Goal: Task Accomplishment & Management: Manage account settings

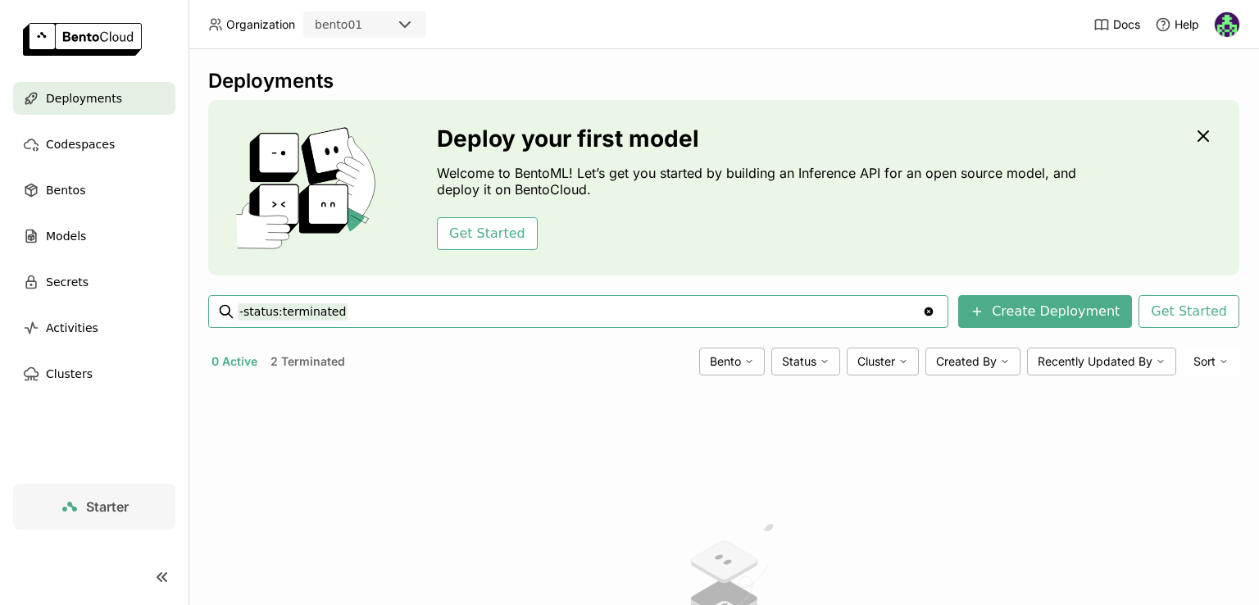
click at [293, 354] on button "2 Terminated" at bounding box center [307, 361] width 81 height 21
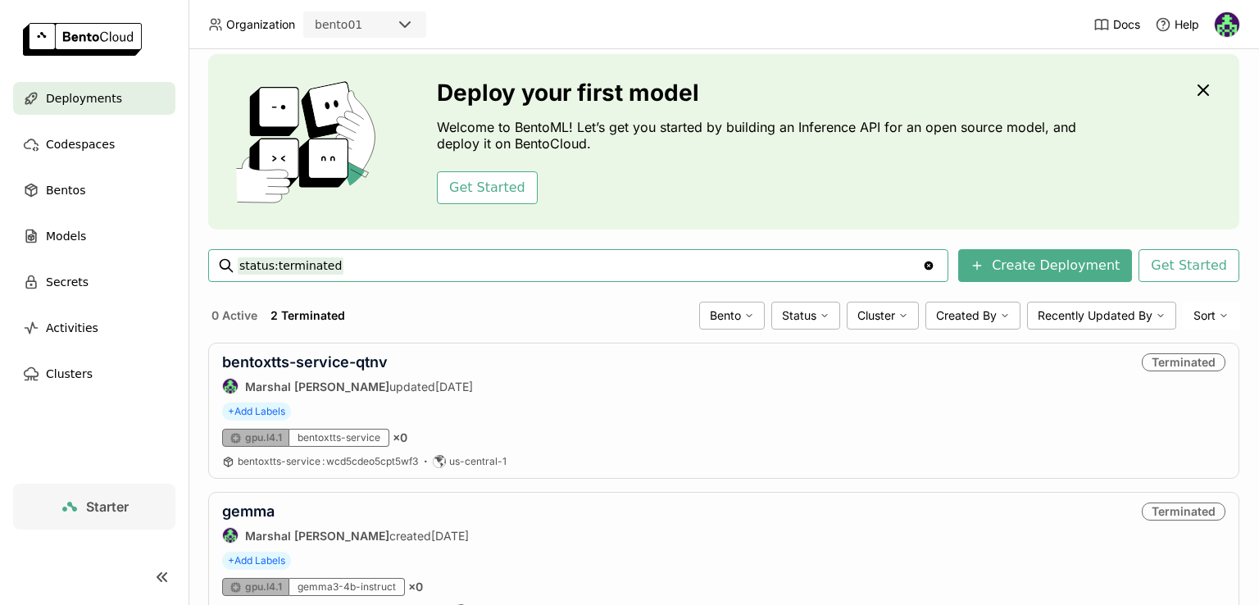
scroll to position [82, 0]
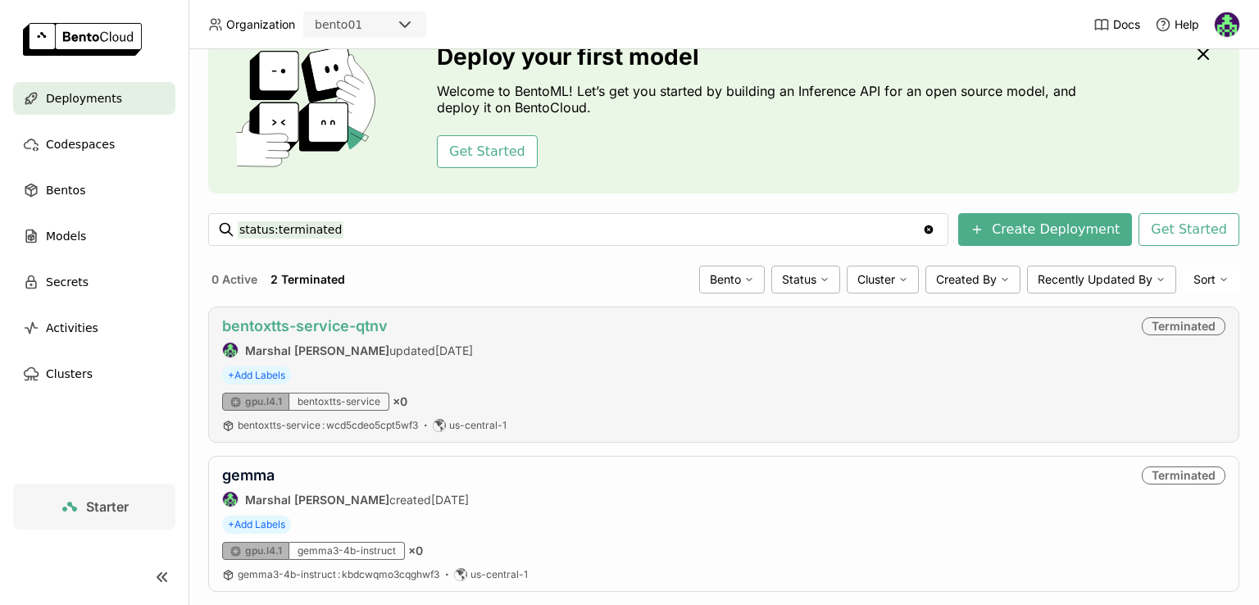
click at [333, 327] on link "bentoxtts-service-qtnv" at bounding box center [305, 325] width 166 height 17
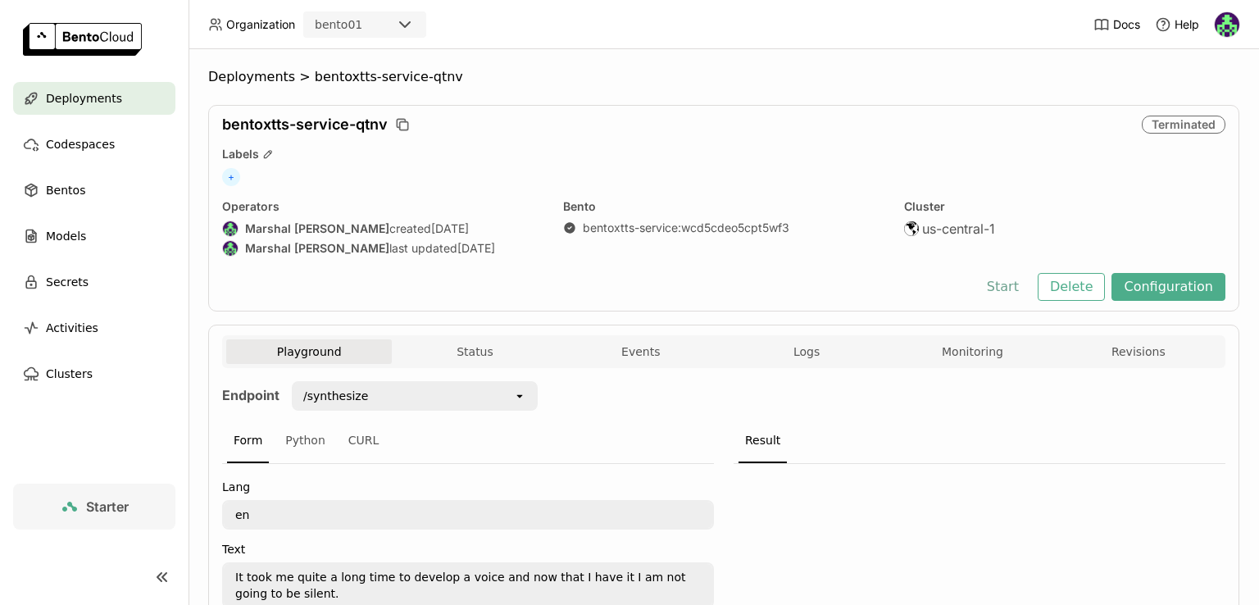
click at [1018, 284] on button "Start" at bounding box center [1003, 287] width 57 height 28
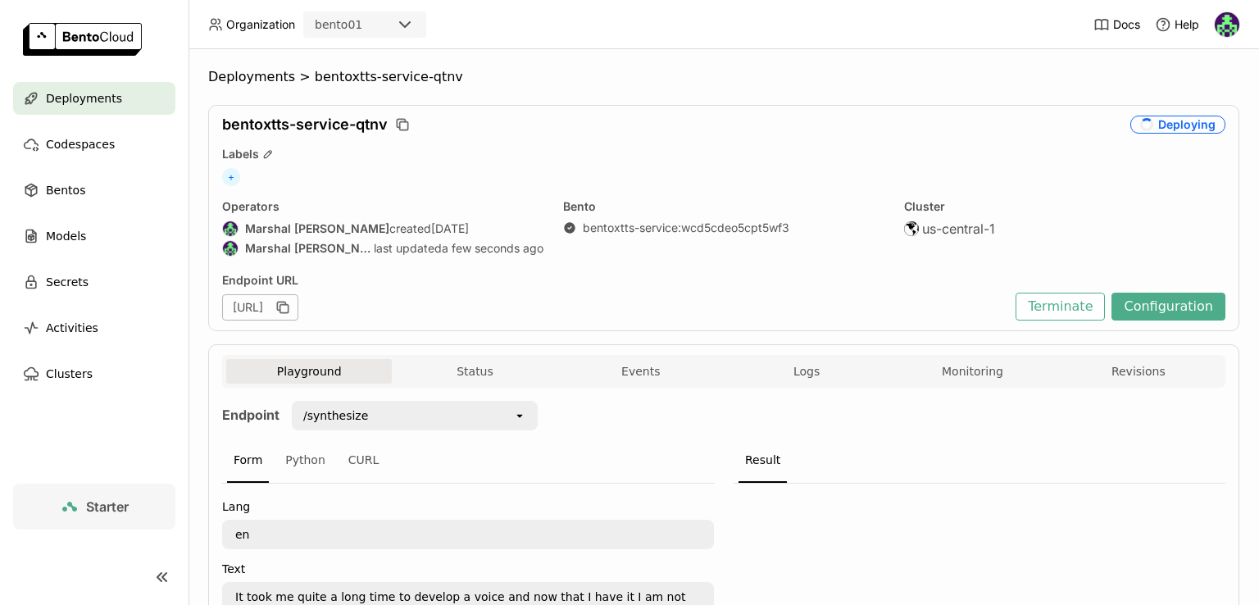
drag, startPoint x: 876, startPoint y: 61, endPoint x: 932, endPoint y: 7, distance: 77.7
click at [876, 61] on div "Deployments > bentoxtts-service-qtnv bentoxtts-service-qtnv Deploying Labels + …" at bounding box center [724, 327] width 1071 height 556
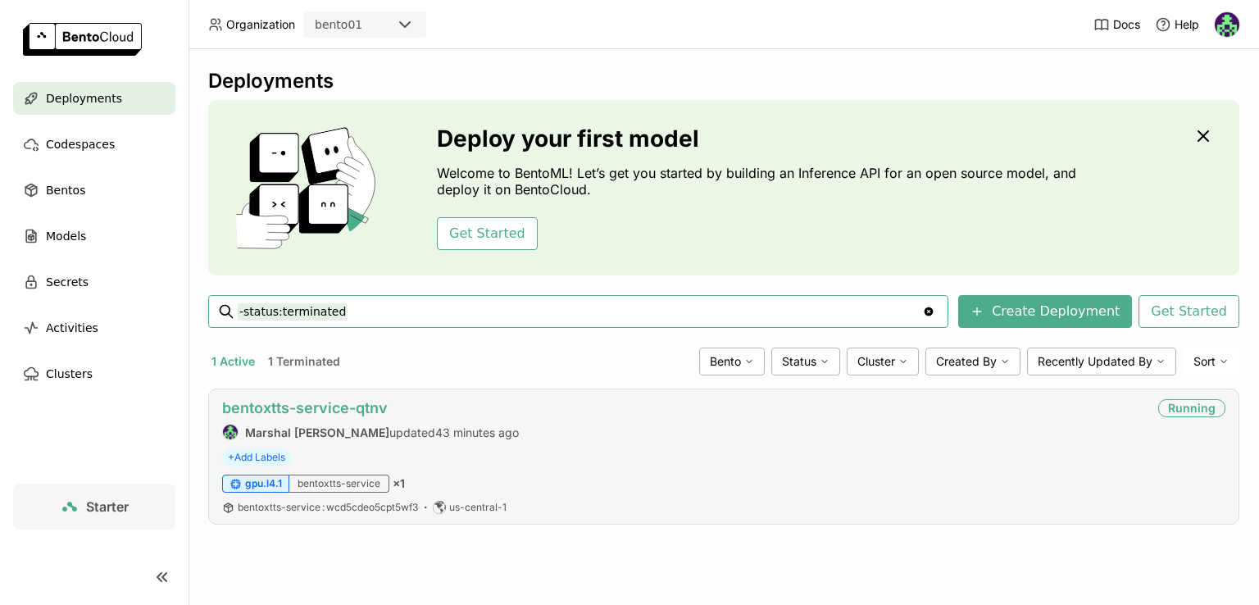
click at [353, 411] on link "bentoxtts-service-qtnv" at bounding box center [305, 407] width 166 height 17
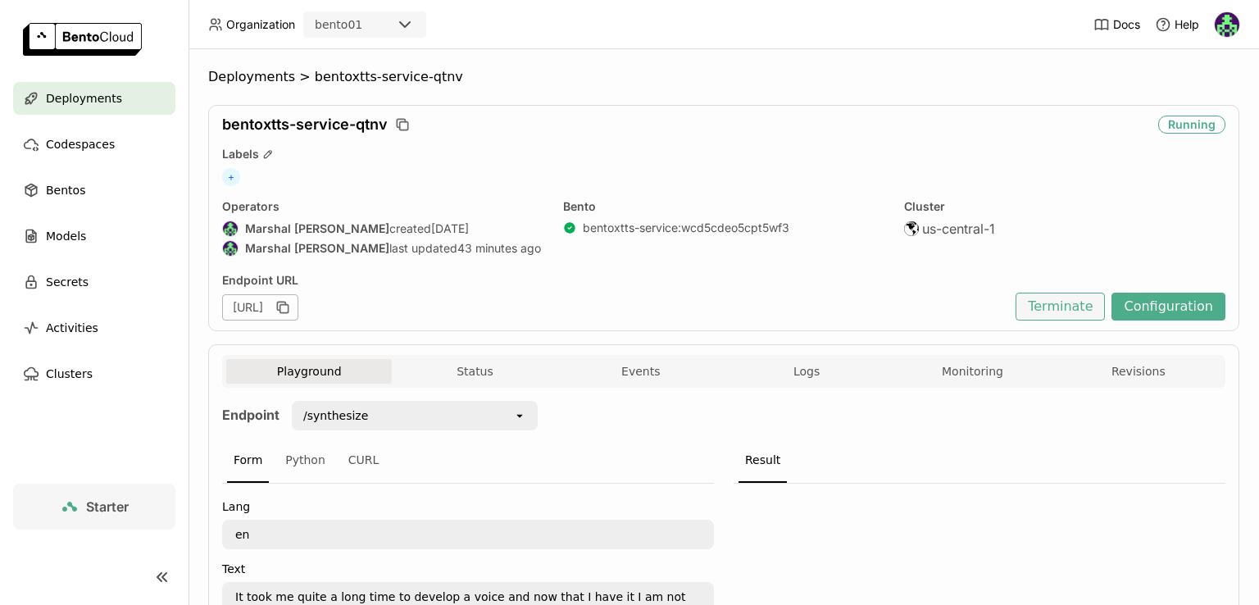
click at [1076, 293] on button "Terminate" at bounding box center [1060, 307] width 89 height 28
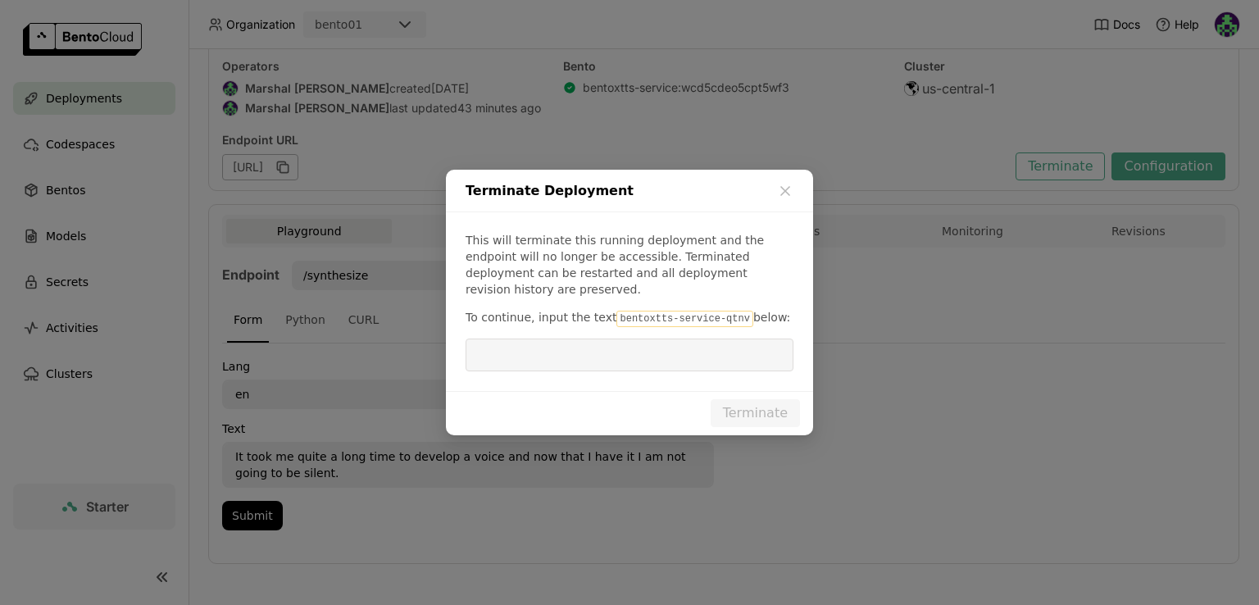
drag, startPoint x: 1076, startPoint y: 162, endPoint x: 703, endPoint y: 308, distance: 401.6
click at [726, 310] on p "To continue, input the text bentoxtts-service-qtnv below:" at bounding box center [630, 318] width 328 height 18
click at [610, 365] on div "This will terminate this running deployment and the endpoint will no longer be …" at bounding box center [629, 301] width 367 height 179
click at [612, 346] on input "dialog" at bounding box center [629, 354] width 308 height 31
paste input "bentoxtts-service-qtnv"
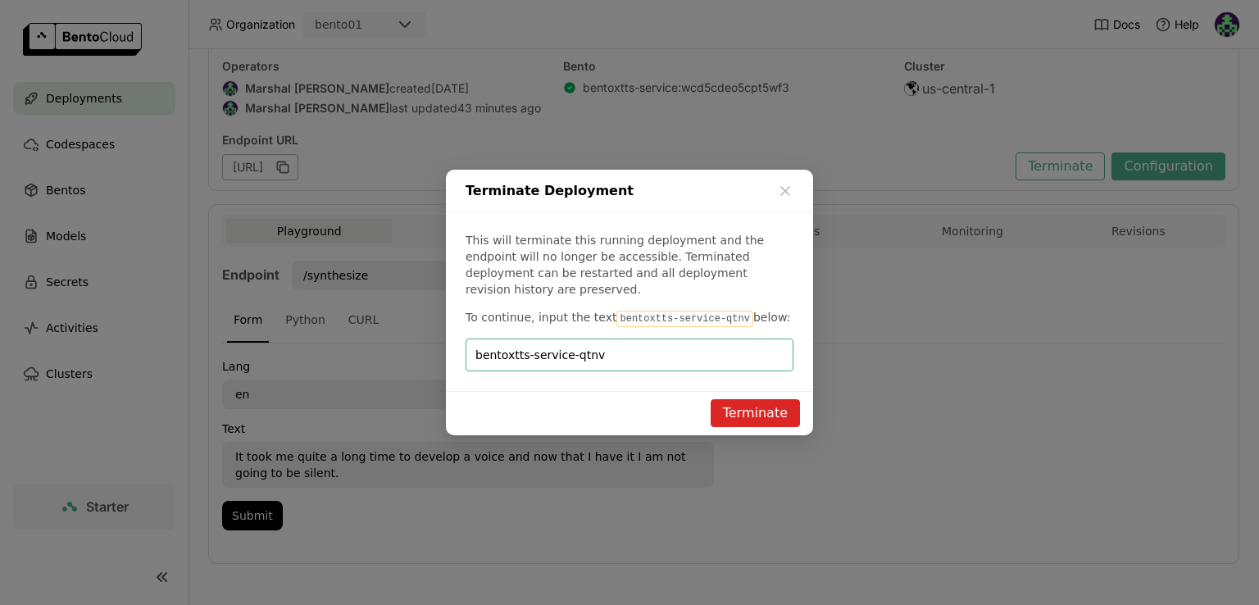
type input "bentoxtts-service-qtnv"
click at [767, 409] on button "Terminate" at bounding box center [755, 413] width 89 height 28
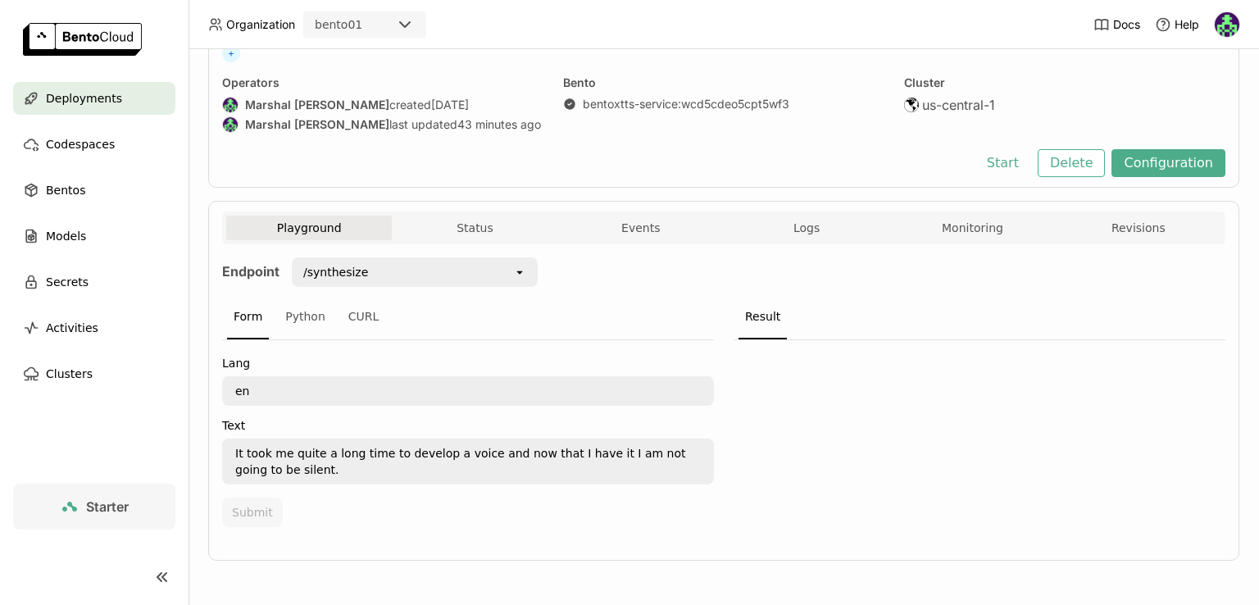
scroll to position [121, 0]
